Goal: Browse casually

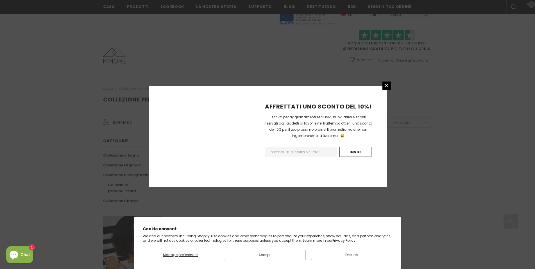
scroll to position [307, 0]
